Goal: Task Accomplishment & Management: Manage account settings

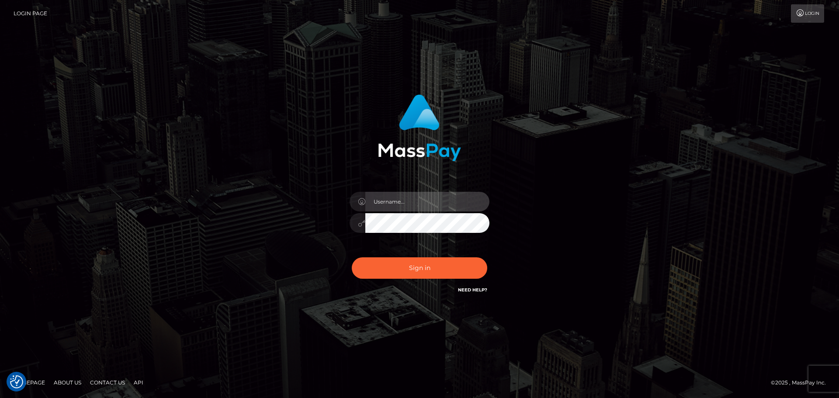
drag, startPoint x: 430, startPoint y: 200, endPoint x: 453, endPoint y: 200, distance: 23.2
click at [429, 199] on input "text" at bounding box center [428, 202] width 124 height 20
type input "Seleen"
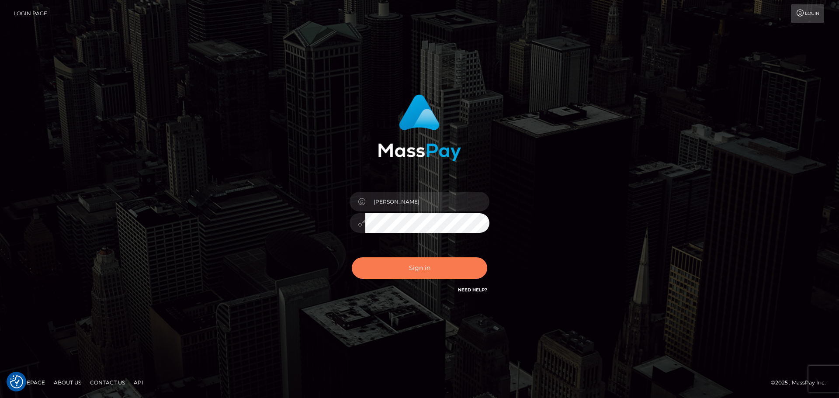
click at [445, 269] on button "Sign in" at bounding box center [420, 268] width 136 height 21
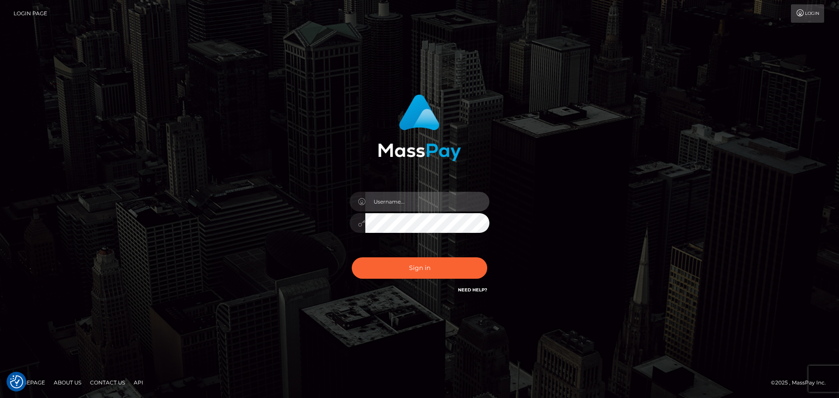
click at [459, 196] on input "text" at bounding box center [428, 202] width 124 height 20
type input "[PERSON_NAME]"
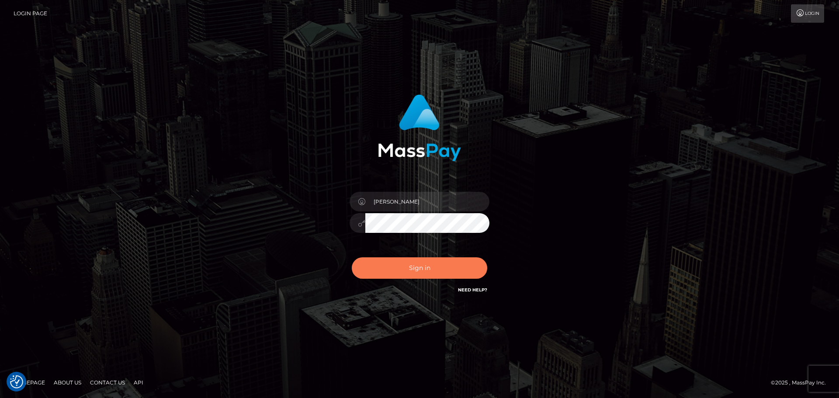
click at [449, 276] on button "Sign in" at bounding box center [420, 268] width 136 height 21
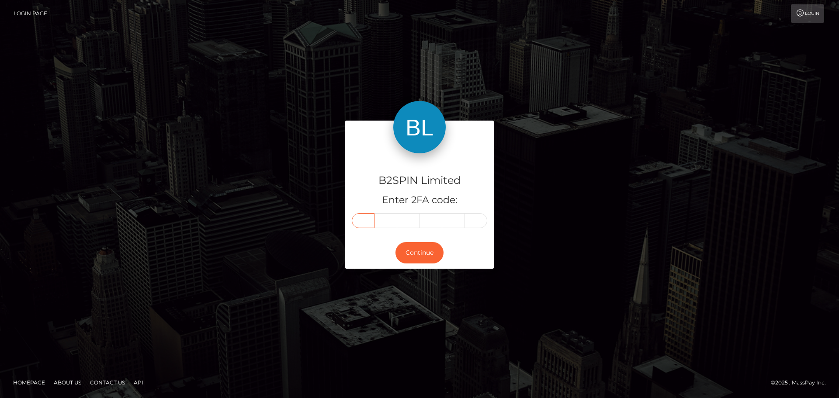
paste input "0"
type input "0"
type input "9"
type input "4"
type input "7"
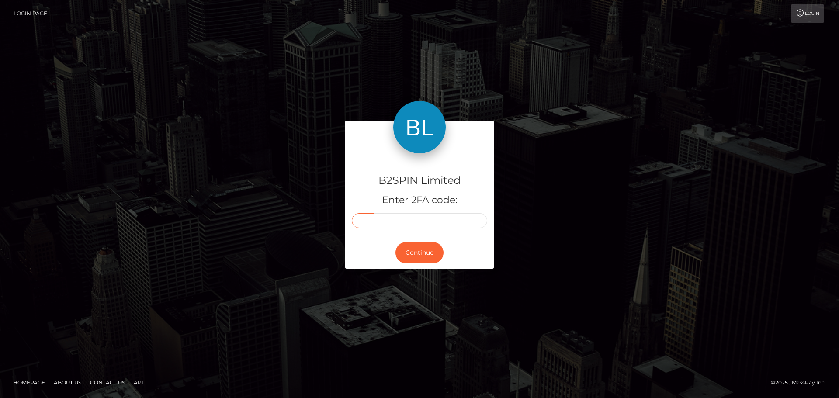
type input "4"
type input "6"
click at [422, 256] on button "Continue" at bounding box center [420, 252] width 48 height 21
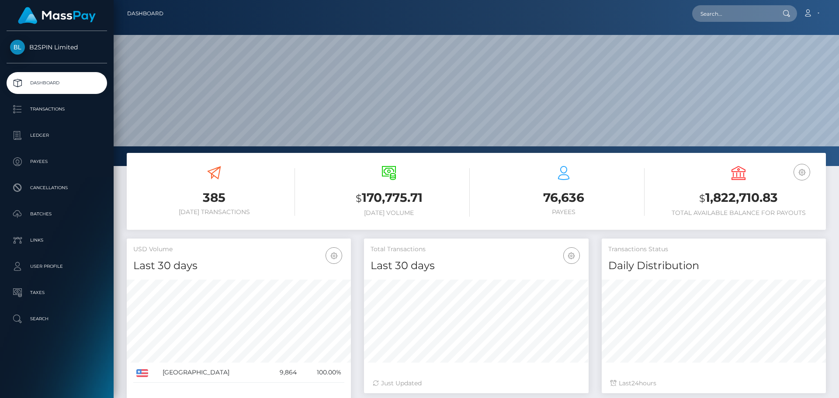
click at [726, 201] on h3 "$ 1,822,710.83" at bounding box center [739, 198] width 162 height 18
